Goal: Navigation & Orientation: Find specific page/section

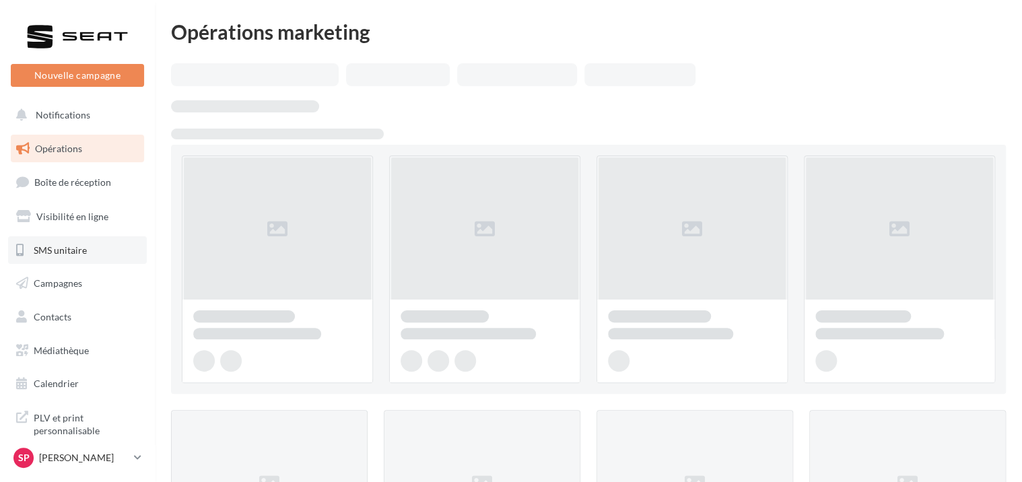
click at [112, 248] on link "SMS unitaire" at bounding box center [77, 250] width 139 height 28
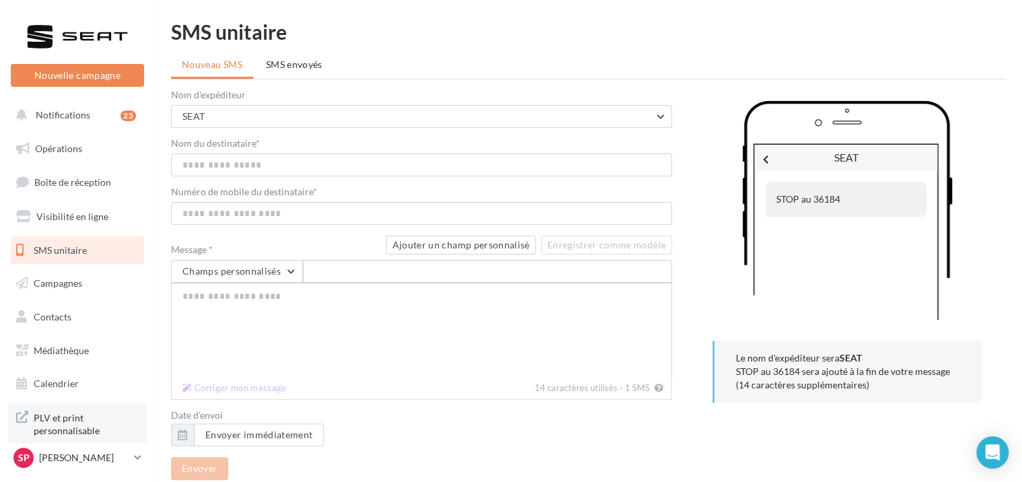
click at [79, 415] on span "PLV et print personnalisable" at bounding box center [86, 423] width 105 height 29
click at [83, 454] on p "[PERSON_NAME]" at bounding box center [84, 457] width 90 height 13
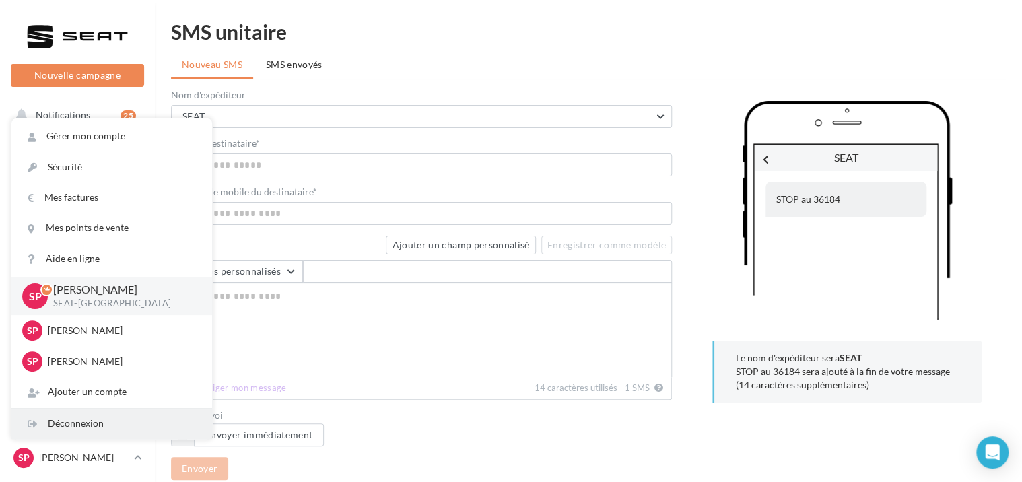
click at [93, 421] on div "Déconnexion" at bounding box center [111, 424] width 201 height 30
